Goal: Task Accomplishment & Management: Complete application form

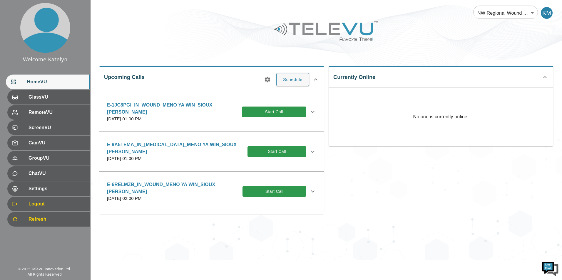
click at [275, 78] on div "Upcoming Calls Schedule E-1JC8PGI_IN_WOUND_MENO YA WIN_SIOUX [PERSON_NAME] [DAT…" at bounding box center [211, 140] width 224 height 148
click at [288, 78] on button "Schedule" at bounding box center [292, 79] width 33 height 13
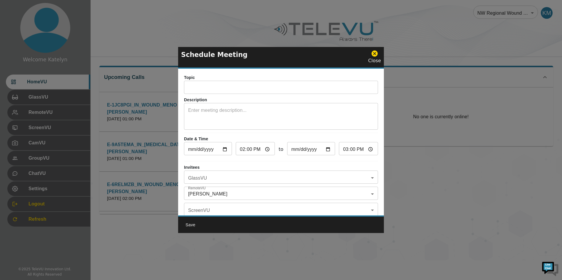
click at [241, 91] on input "text" at bounding box center [281, 88] width 194 height 12
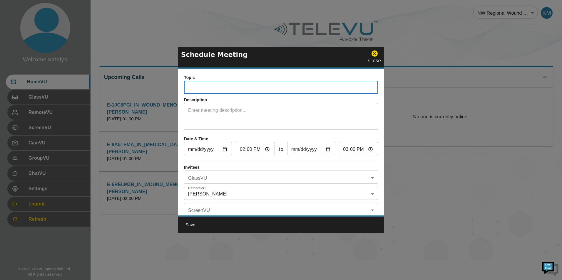
paste input "E-ARVLLL1"
type input "E-ARVLLL1_F"
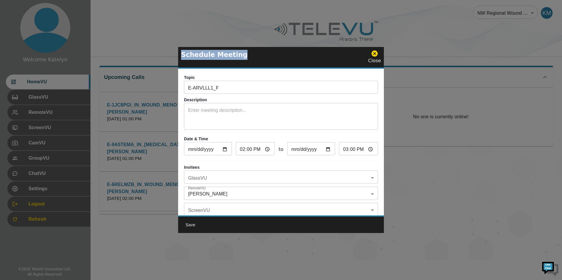
drag, startPoint x: 313, startPoint y: 54, endPoint x: 410, endPoint y: 48, distance: 97.2
click at [410, 48] on div "Schedule Meeting Close Topic E-ARVLLL1_F ​ Description x ​ Date & Time 2025-10-…" at bounding box center [281, 140] width 562 height 280
click at [123, 75] on div at bounding box center [281, 140] width 562 height 280
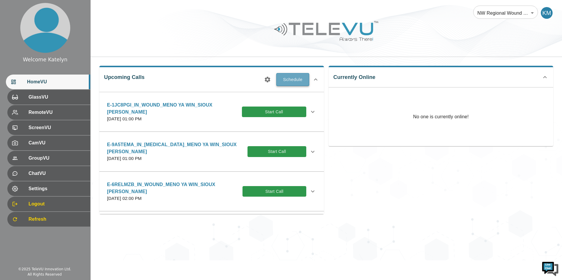
click at [299, 79] on button "Schedule" at bounding box center [292, 79] width 33 height 13
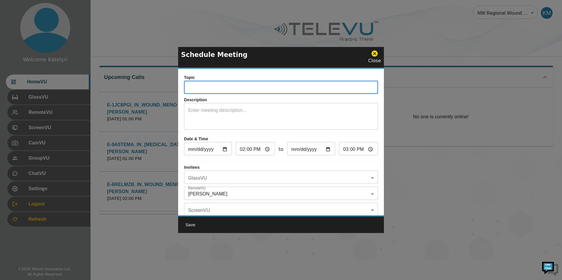
paste input "E-ARVLLL1"
click at [262, 89] on input "E-ARVLLL1" at bounding box center [281, 88] width 194 height 12
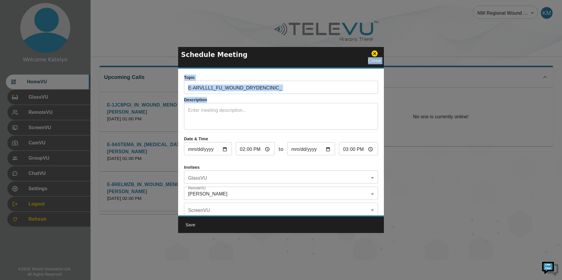
drag, startPoint x: 249, startPoint y: 51, endPoint x: 210, endPoint y: 55, distance: 39.5
click at [275, 109] on div "Schedule Meeting Close Topic E-ARVLLL1_FU_WOUND_DRYDENCINIC_ ​ Description x ​ …" at bounding box center [281, 140] width 206 height 186
click at [201, 56] on p "Schedule Meeting" at bounding box center [214, 55] width 66 height 10
click at [291, 88] on input "E-ARVLLL1_FU_WOUND_DRYDENCINIC_" at bounding box center [281, 88] width 194 height 12
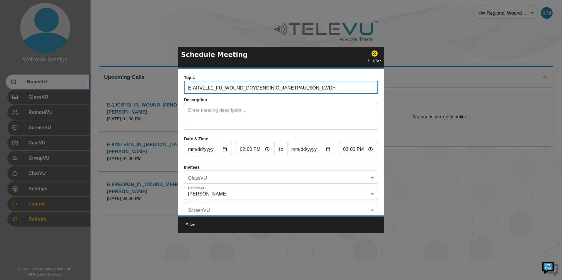
type input "E-ARVLLL1_FU_WOUND_DRYDENCINIC_JANETPAULSON_LWDH"
click at [224, 150] on input "2025-10-07" at bounding box center [208, 150] width 48 height 12
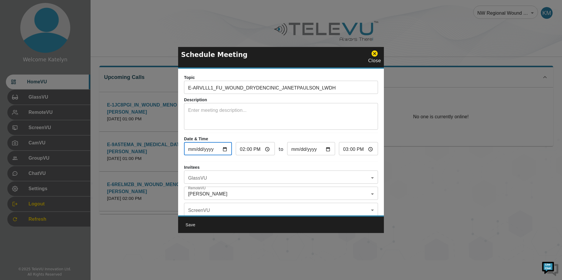
type input "2025-10-14"
click at [242, 148] on input "14:00" at bounding box center [255, 150] width 39 height 12
type input "13:00"
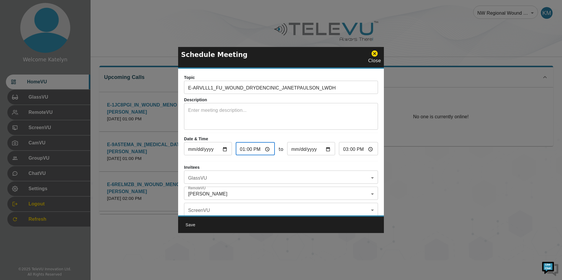
type input "14:00"
type input "12:00"
type input "13:00"
type input "12:03"
type input "13:03"
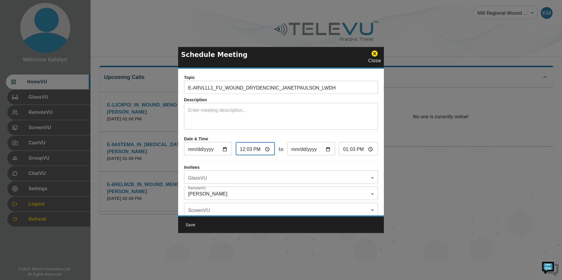
type input "12:30"
type input "13:30"
click at [336, 86] on input "E-ARVLLL1_FU_WOUND_DRYDENCINIC_JANETPAULSON_LWDH" at bounding box center [281, 88] width 194 height 12
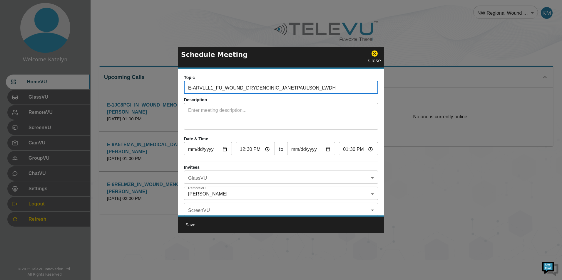
drag, startPoint x: 336, startPoint y: 86, endPoint x: 126, endPoint y: 89, distance: 209.4
click at [126, 89] on div "Schedule Meeting Close Topic E-ARVLLL1_FU_WOUND_DRYDENCINIC_JANETPAULSON_LWDH ​…" at bounding box center [281, 140] width 562 height 280
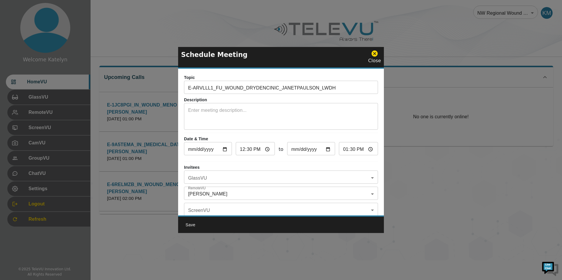
drag, startPoint x: 302, startPoint y: 51, endPoint x: 301, endPoint y: 69, distance: 18.5
click at [301, 69] on div "Schedule Meeting Close Topic E-ARVLLL1_FU_WOUND_DRYDENCINIC_JANETPAULSON_LWDH ​…" at bounding box center [281, 140] width 206 height 186
click at [144, 43] on div at bounding box center [281, 140] width 562 height 280
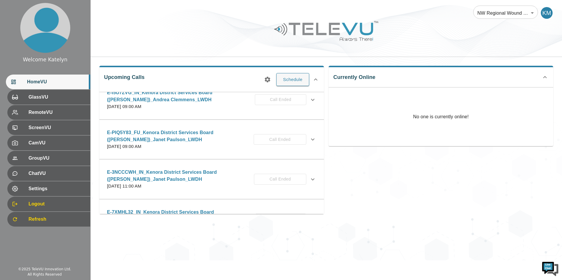
scroll to position [711, 0]
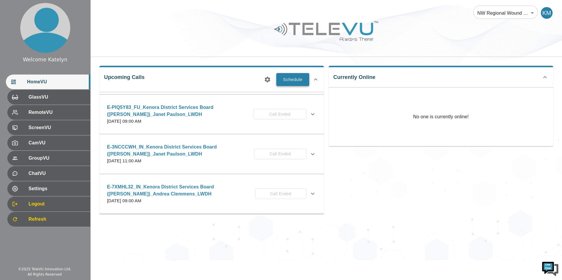
click at [295, 82] on button "Schedule" at bounding box center [292, 79] width 33 height 13
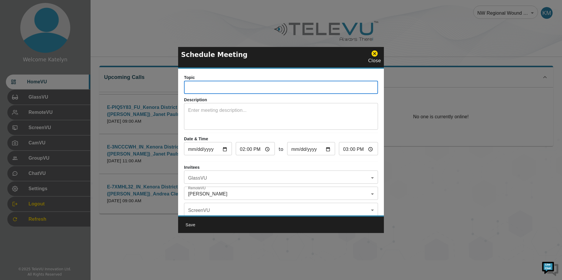
paste input "E-ARVLLL1_FU_WOUND_DRYDENCINIC_JANETPAULSON_LWDH"
click at [257, 88] on input "E-ARVLLL1_FU_WOUND_DRYDENCINIC_JANETPAULSON_LWDH" at bounding box center [281, 88] width 194 height 12
type input "E-ARVLLL1_FU_Wound_DingwallClinic_JanetPaulson_LWDH"
click at [228, 150] on input "2025-10-07" at bounding box center [208, 150] width 48 height 12
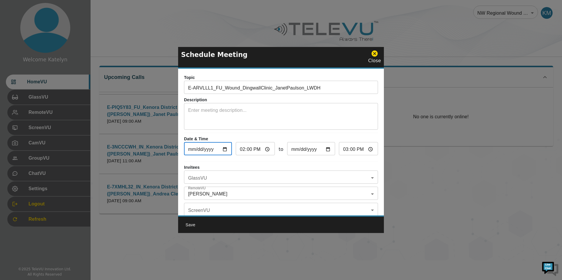
type input "2025-10-14"
click at [242, 151] on input "14:00" at bounding box center [255, 150] width 39 height 12
type input "13:00"
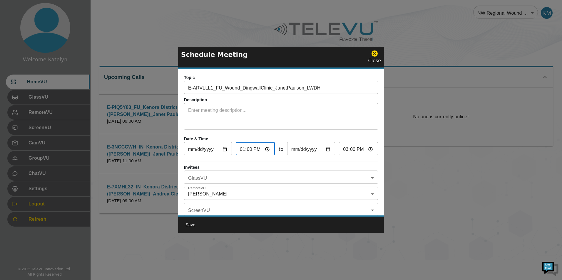
type input "14:00"
type input "12:00"
type input "13:00"
type input "14:00"
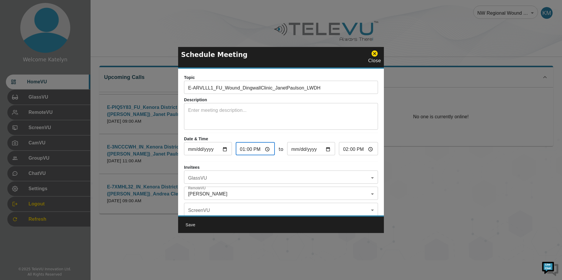
type input "12:00"
type input "13:00"
type input "12:03"
type input "13:03"
type input "12:30"
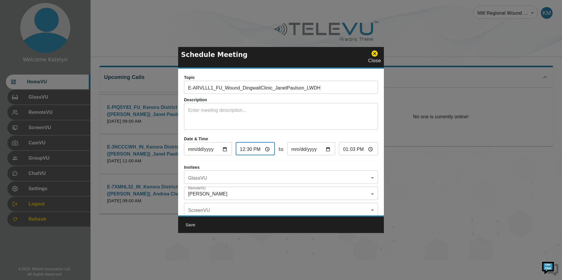
type input "13:30"
click at [295, 187] on div "Invitees GlassVU ​ GlassVU RemoteVU Katelyn Markham_LWDH Katelyn Markham_LWDH R…" at bounding box center [281, 200] width 194 height 72
click at [299, 190] on body "Welcome Katelyn HomeVU GlassVU RemoteVU ScreenVU CamVU GroupVU ChatVU Settings …" at bounding box center [281, 130] width 562 height 261
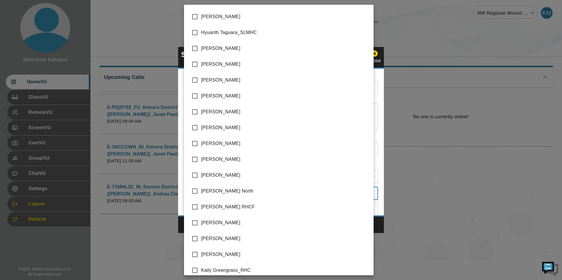
scroll to position [553, 0]
click at [219, 82] on span "[PERSON_NAME]" at bounding box center [285, 80] width 168 height 7
type input "Katelyn Markham_LWDH,Janet Paulson_LWDH"
checkbox input "true"
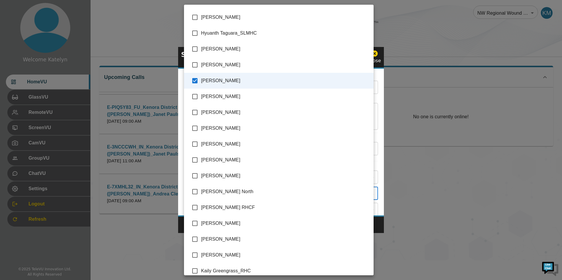
click at [377, 142] on div at bounding box center [281, 140] width 562 height 280
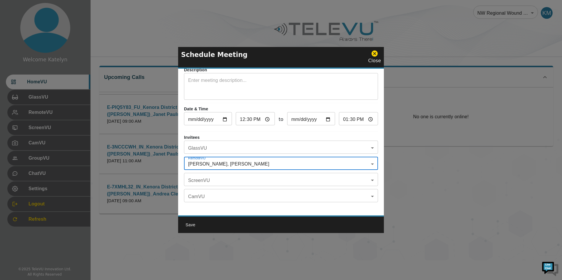
scroll to position [34, 0]
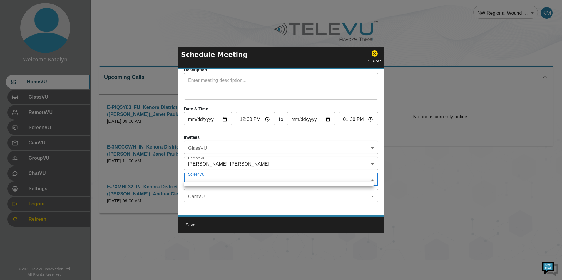
click at [214, 177] on body "Welcome Katelyn HomeVU GlassVU RemoteVU ScreenVU CamVU GroupVU ChatVU Settings …" at bounding box center [281, 130] width 562 height 261
click at [221, 144] on div at bounding box center [281, 140] width 562 height 280
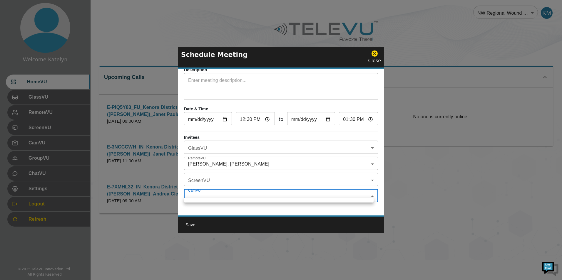
click at [230, 192] on body "Welcome Katelyn HomeVU GlassVU RemoteVU ScreenVU CamVU GroupVU ChatVU Settings …" at bounding box center [281, 130] width 562 height 261
click at [229, 173] on div at bounding box center [281, 140] width 562 height 280
click at [217, 141] on body "Welcome Katelyn HomeVU GlassVU RemoteVU ScreenVU CamVU GroupVU ChatVU Settings …" at bounding box center [281, 130] width 562 height 261
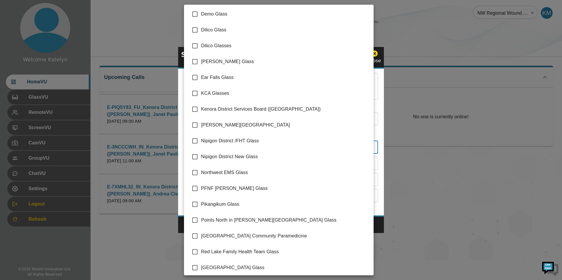
scroll to position [83, 0]
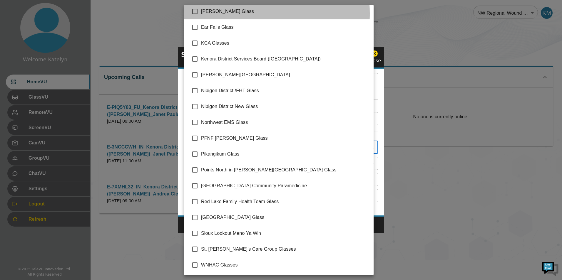
click at [221, 14] on span "[PERSON_NAME] Glass" at bounding box center [285, 11] width 168 height 7
type input "[PERSON_NAME] Glass"
checkbox input "true"
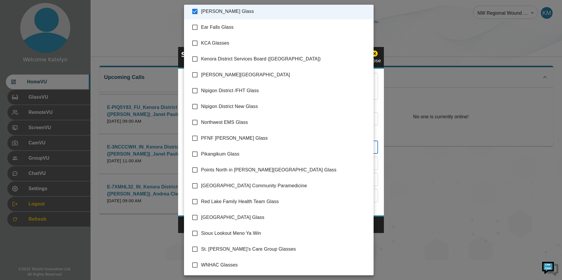
click at [377, 197] on div at bounding box center [281, 140] width 562 height 280
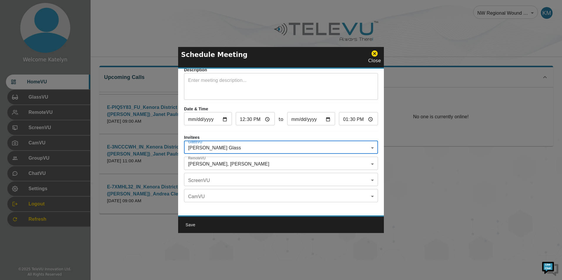
click at [190, 227] on button "Save" at bounding box center [190, 225] width 19 height 11
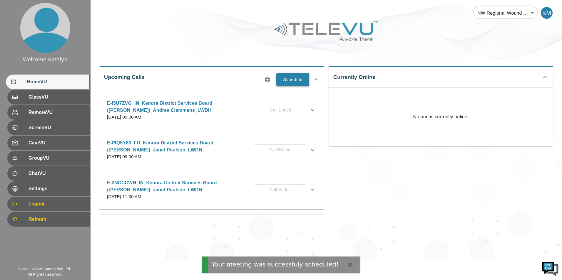
click at [296, 82] on button "Schedule" at bounding box center [292, 79] width 33 height 13
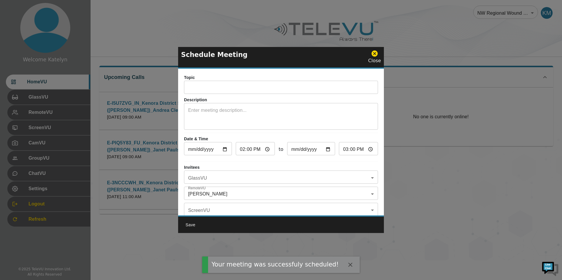
click at [233, 87] on input "text" at bounding box center [281, 88] width 194 height 12
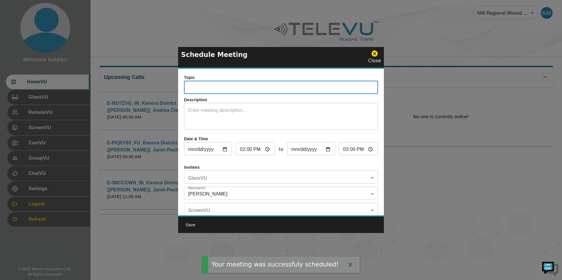
paste input "E-ARVLLL1_FU_WOUND_DRYDENCINIC_JANETPAULSON_LWDH"
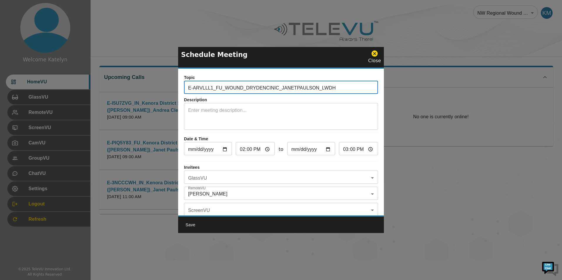
click at [309, 87] on input "E-ARVLLL1_FU_WOUND_DRYDENCINIC_JANETPAULSON_LWDH" at bounding box center [281, 88] width 194 height 12
type input "E-ARVLLL1_FU_Wound_DrydenClinic_JanetPaulson_LWDH"
click at [225, 150] on input "2025-10-07" at bounding box center [208, 150] width 48 height 12
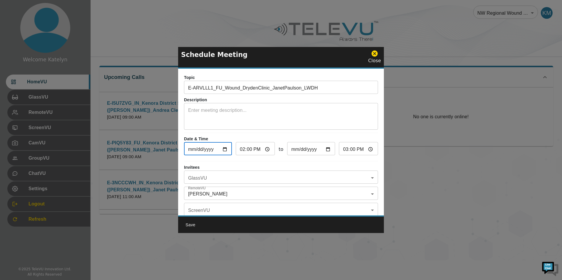
type input "2025-10-22"
click at [241, 149] on input "14:00" at bounding box center [255, 150] width 39 height 12
type input "13:00"
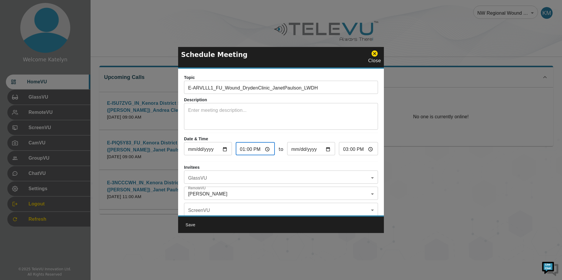
type input "14:00"
type input "12:00"
type input "13:00"
type input "12:03"
type input "13:03"
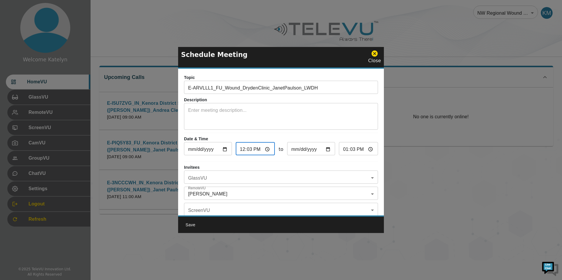
type input "12:30"
type input "13:30"
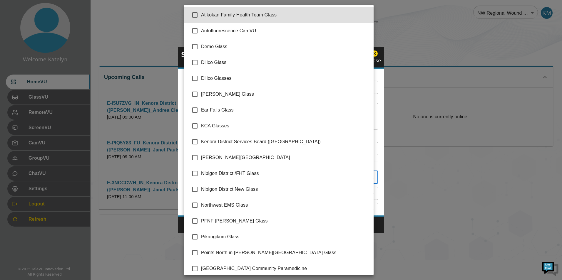
click at [238, 174] on body "Welcome Katelyn HomeVU GlassVU RemoteVU ScreenVU CamVU GroupVU ChatVU Settings …" at bounding box center [281, 130] width 562 height 261
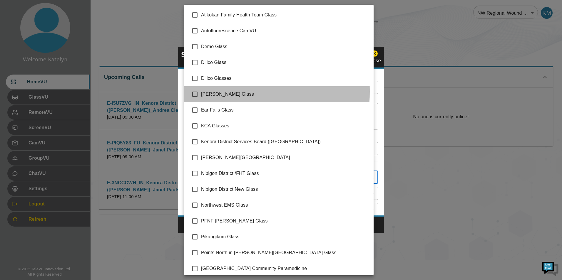
click at [213, 92] on span "[PERSON_NAME] Glass" at bounding box center [285, 94] width 168 height 7
type input "[PERSON_NAME] Glass"
checkbox input "true"
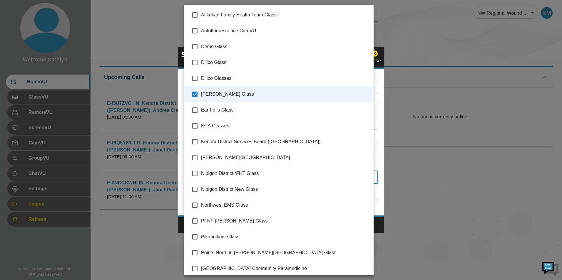
click at [379, 182] on div at bounding box center [281, 140] width 562 height 280
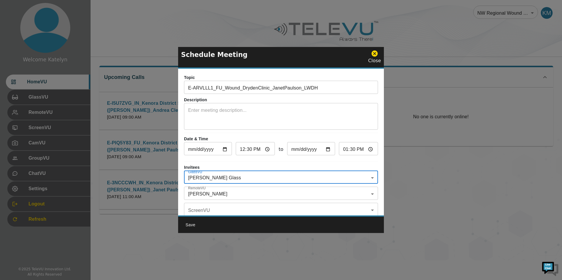
click at [233, 196] on body "Welcome Katelyn HomeVU GlassVU RemoteVU ScreenVU CamVU GroupVU ChatVU Settings …" at bounding box center [281, 130] width 562 height 261
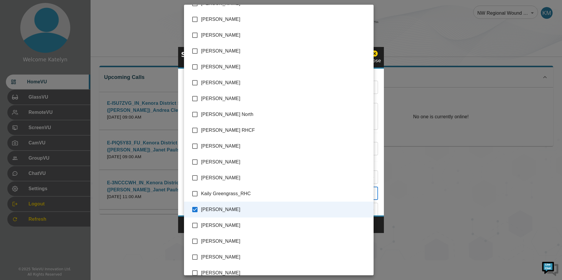
scroll to position [611, 0]
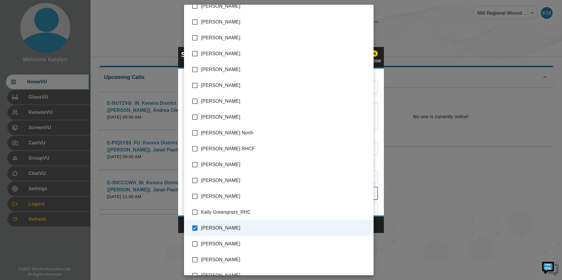
click at [233, 24] on span "[PERSON_NAME]" at bounding box center [285, 22] width 168 height 7
type input "Katelyn Markham_LWDH,Janet Paulson_LWDH"
checkbox input "true"
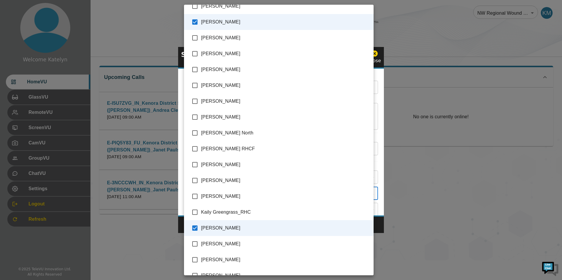
click at [379, 195] on div at bounding box center [281, 140] width 562 height 280
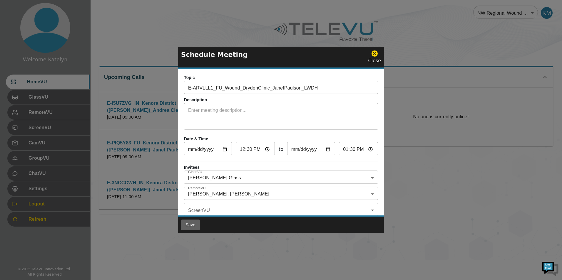
click at [190, 224] on button "Save" at bounding box center [190, 225] width 19 height 11
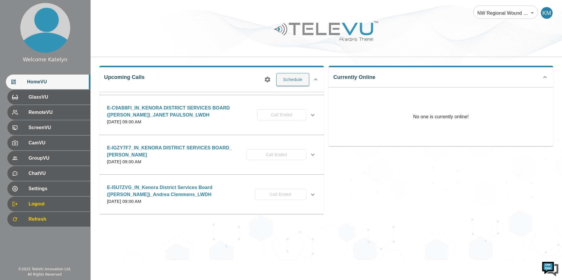
scroll to position [594, 0]
